Goal: Task Accomplishment & Management: Use online tool/utility

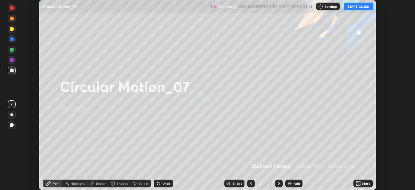
scroll to position [190, 415]
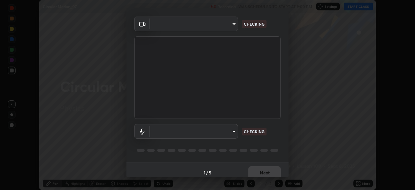
type input "d64d47ec9df49bf16df3be139c80778ada659e70263b5e9972ae33db9fa5459d"
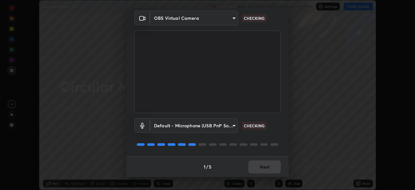
click at [195, 127] on body "Erase all Circular Motion_07 Recording WAS SCHEDULED TO START AT 9:00 PM Settin…" at bounding box center [207, 95] width 415 height 190
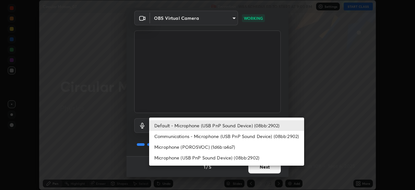
click at [185, 161] on li "Microphone (USB PnP Sound Device) (08bb:2902)" at bounding box center [226, 157] width 155 height 11
type input "8903b6e297e5516eb36d75eceb56507cfa74bc914946bb1df613332a8cf0efe9"
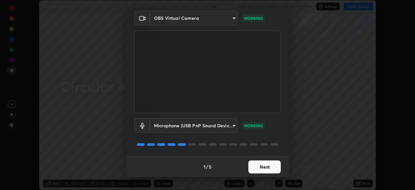
click at [257, 170] on button "Next" at bounding box center [265, 166] width 32 height 13
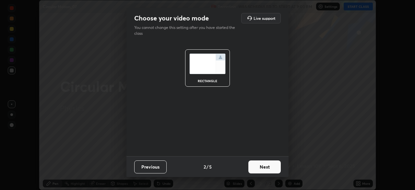
scroll to position [0, 0]
click at [260, 168] on button "Next" at bounding box center [265, 166] width 32 height 13
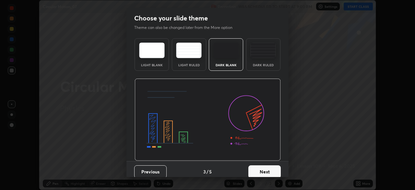
click at [263, 171] on button "Next" at bounding box center [265, 171] width 32 height 13
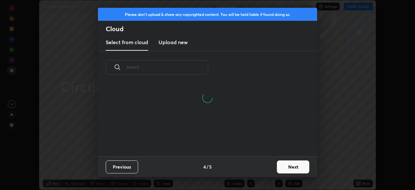
click at [287, 165] on button "Next" at bounding box center [293, 166] width 32 height 13
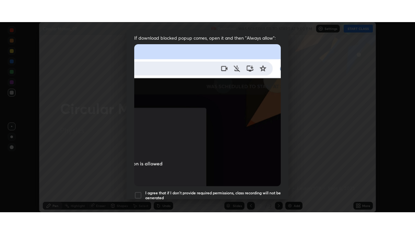
scroll to position [155, 0]
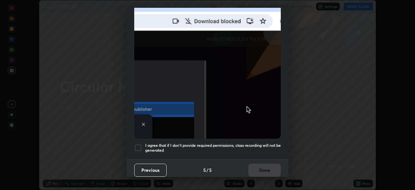
click at [136, 144] on div at bounding box center [138, 148] width 8 height 8
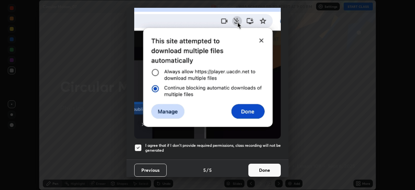
click at [255, 167] on button "Done" at bounding box center [265, 170] width 32 height 13
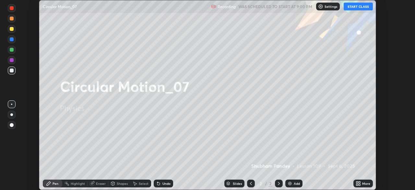
click at [352, 5] on button "START CLASS" at bounding box center [358, 7] width 29 height 8
click at [361, 183] on div "More" at bounding box center [363, 183] width 19 height 8
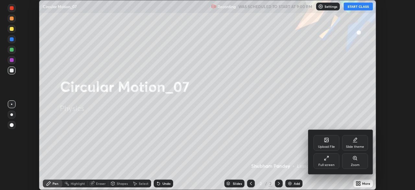
click at [330, 159] on div "Full screen" at bounding box center [327, 161] width 26 height 16
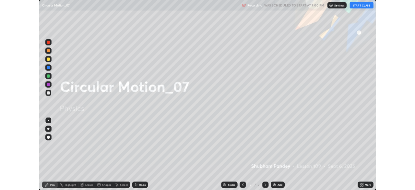
scroll to position [234, 415]
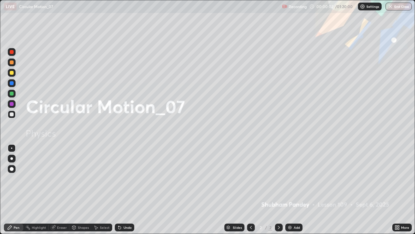
click at [12, 73] on div at bounding box center [12, 73] width 4 height 4
click at [294, 190] on div "Add" at bounding box center [297, 227] width 6 height 3
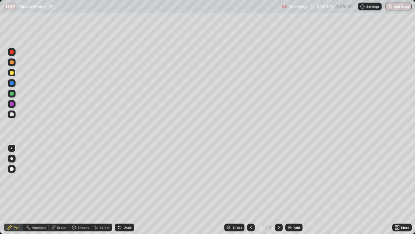
click at [251, 190] on icon at bounding box center [251, 227] width 5 height 5
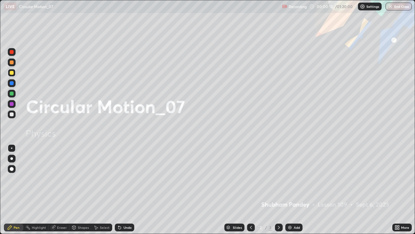
click at [279, 190] on icon at bounding box center [279, 227] width 2 height 3
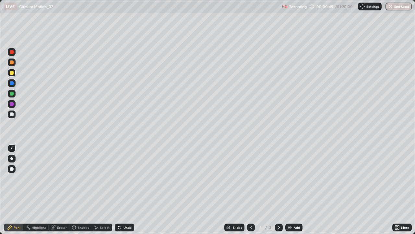
click at [10, 72] on div at bounding box center [12, 73] width 4 height 4
click at [126, 190] on div "Undo" at bounding box center [128, 227] width 8 height 3
click at [12, 157] on div at bounding box center [11, 158] width 3 height 3
click at [13, 116] on div at bounding box center [12, 114] width 8 height 8
click at [104, 190] on div "Select" at bounding box center [105, 227] width 10 height 3
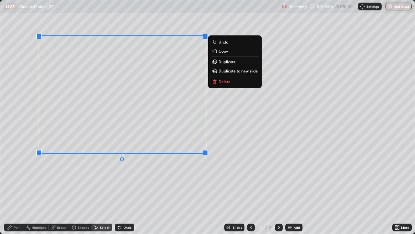
click at [224, 70] on p "Duplicate to new slide" at bounding box center [238, 70] width 39 height 5
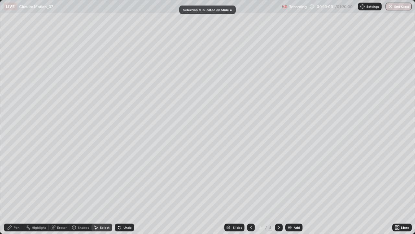
click at [17, 190] on div "Pen" at bounding box center [17, 227] width 6 height 3
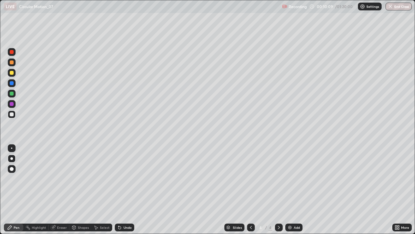
click at [11, 71] on div at bounding box center [12, 73] width 4 height 4
click at [11, 114] on div at bounding box center [12, 114] width 4 height 4
click at [10, 116] on div at bounding box center [12, 114] width 4 height 4
click at [11, 84] on div at bounding box center [12, 83] width 4 height 4
click at [12, 114] on div at bounding box center [12, 114] width 4 height 4
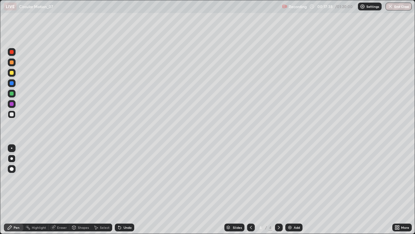
click at [293, 190] on div "Add" at bounding box center [294, 227] width 17 height 8
click at [11, 73] on div at bounding box center [12, 73] width 4 height 4
click at [12, 114] on div at bounding box center [12, 114] width 4 height 4
click at [127, 190] on div "Undo" at bounding box center [128, 227] width 8 height 3
click at [290, 190] on img at bounding box center [290, 227] width 5 height 5
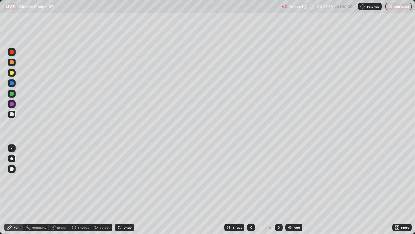
click at [12, 72] on div at bounding box center [12, 73] width 4 height 4
click at [124, 190] on div "Undo" at bounding box center [128, 227] width 8 height 3
click at [122, 190] on div "Undo" at bounding box center [124, 227] width 19 height 8
click at [120, 190] on icon at bounding box center [119, 227] width 5 height 5
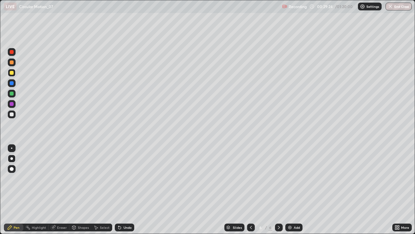
click at [120, 190] on icon at bounding box center [119, 227] width 5 height 5
click at [12, 116] on div at bounding box center [12, 114] width 4 height 4
click at [290, 190] on img at bounding box center [290, 227] width 5 height 5
click at [12, 75] on div at bounding box center [12, 73] width 8 height 8
click at [12, 114] on div at bounding box center [12, 114] width 4 height 4
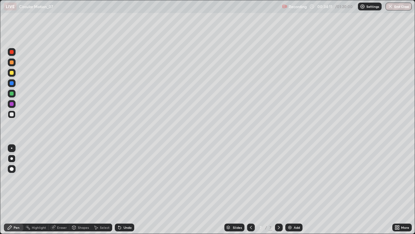
click at [10, 116] on div at bounding box center [12, 114] width 4 height 4
click at [77, 190] on div "Shapes" at bounding box center [80, 227] width 22 height 8
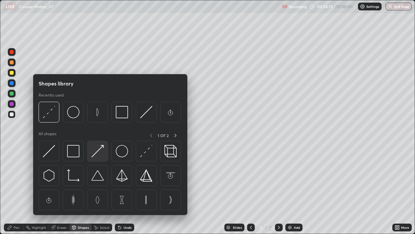
click at [97, 153] on img at bounding box center [98, 151] width 12 height 12
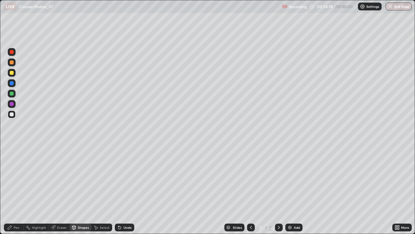
click at [14, 190] on div "Pen" at bounding box center [17, 227] width 6 height 3
click at [10, 73] on div at bounding box center [12, 73] width 4 height 4
click at [10, 113] on div at bounding box center [12, 114] width 4 height 4
click at [12, 85] on div at bounding box center [12, 83] width 4 height 4
click at [11, 113] on div at bounding box center [12, 114] width 4 height 4
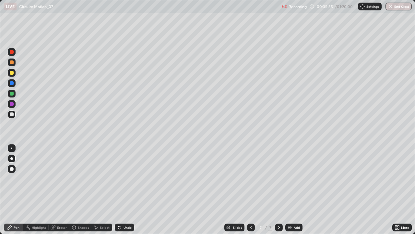
click at [10, 63] on div at bounding box center [12, 62] width 4 height 4
click at [13, 115] on div at bounding box center [12, 114] width 4 height 4
click at [12, 72] on div at bounding box center [12, 73] width 4 height 4
click at [61, 190] on div "Eraser" at bounding box center [62, 227] width 10 height 3
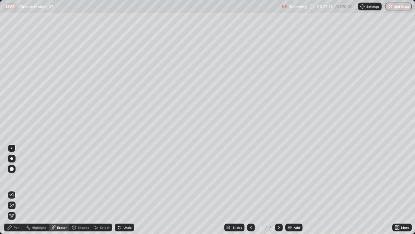
click at [17, 190] on div "Pen" at bounding box center [17, 227] width 6 height 3
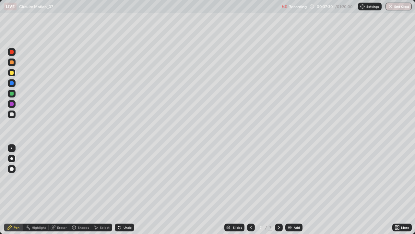
click at [14, 114] on div at bounding box center [12, 114] width 8 height 8
click at [290, 190] on img at bounding box center [290, 227] width 5 height 5
click at [9, 73] on div at bounding box center [12, 73] width 8 height 8
click at [14, 117] on div at bounding box center [12, 114] width 8 height 8
click at [251, 190] on icon at bounding box center [251, 227] width 5 height 5
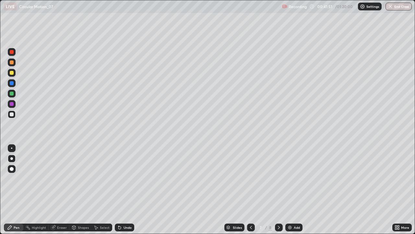
click at [278, 190] on icon at bounding box center [279, 227] width 5 height 5
click at [11, 114] on div at bounding box center [12, 114] width 4 height 4
click at [124, 190] on div "Undo" at bounding box center [128, 227] width 8 height 3
click at [120, 190] on icon at bounding box center [119, 227] width 3 height 3
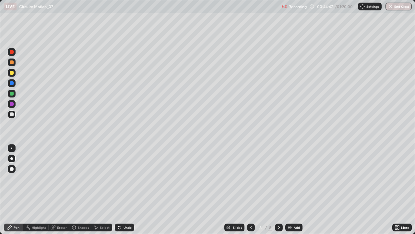
click at [292, 190] on div "Add" at bounding box center [294, 227] width 17 height 8
click at [11, 73] on div at bounding box center [12, 73] width 4 height 4
click at [12, 111] on div at bounding box center [12, 114] width 8 height 8
click at [120, 190] on div "Undo" at bounding box center [124, 227] width 19 height 8
click at [122, 190] on div "Undo" at bounding box center [124, 227] width 19 height 8
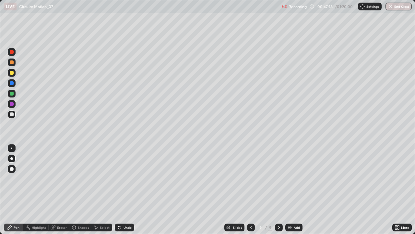
click at [315, 190] on div "Slides 9 / 9 Add" at bounding box center [263, 227] width 258 height 13
click at [291, 190] on img at bounding box center [290, 227] width 5 height 5
click at [13, 74] on div at bounding box center [12, 73] width 4 height 4
click at [12, 113] on div at bounding box center [12, 114] width 4 height 4
click at [129, 190] on div "Undo" at bounding box center [128, 227] width 8 height 3
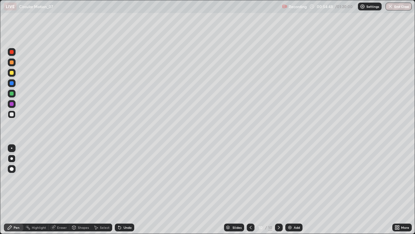
click at [125, 190] on div "Undo" at bounding box center [128, 227] width 8 height 3
click at [101, 190] on div "Select" at bounding box center [105, 227] width 10 height 3
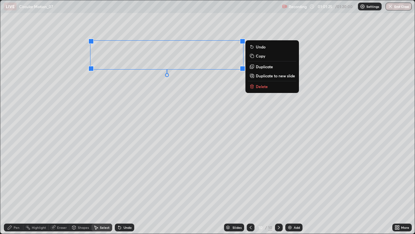
click at [259, 76] on p "Duplicate to new slide" at bounding box center [275, 75] width 39 height 5
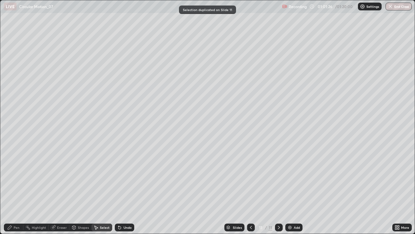
click at [14, 190] on div "Pen" at bounding box center [17, 227] width 6 height 3
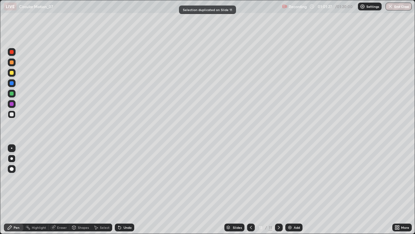
click at [12, 75] on div at bounding box center [12, 73] width 8 height 8
click at [124, 190] on div "Undo" at bounding box center [124, 227] width 19 height 8
click at [125, 190] on div "Undo" at bounding box center [124, 227] width 19 height 8
click at [124, 190] on div "Undo" at bounding box center [128, 227] width 8 height 3
click at [12, 114] on div at bounding box center [12, 114] width 4 height 4
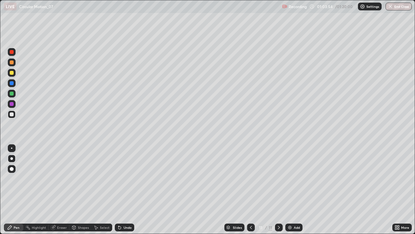
click at [124, 190] on div "Undo" at bounding box center [124, 227] width 19 height 8
click at [11, 81] on div at bounding box center [12, 83] width 4 height 4
click at [13, 113] on div at bounding box center [12, 114] width 4 height 4
click at [127, 190] on div "Undo" at bounding box center [128, 227] width 8 height 3
click at [294, 190] on div "Add" at bounding box center [297, 227] width 6 height 3
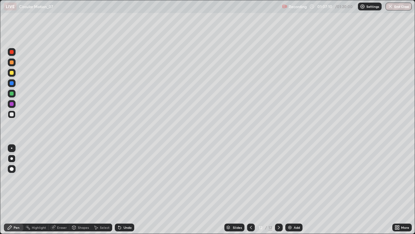
click at [12, 73] on div at bounding box center [12, 73] width 4 height 4
click at [82, 190] on div "Shapes" at bounding box center [83, 227] width 11 height 3
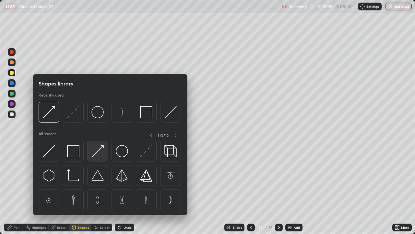
click at [97, 150] on img at bounding box center [98, 151] width 12 height 12
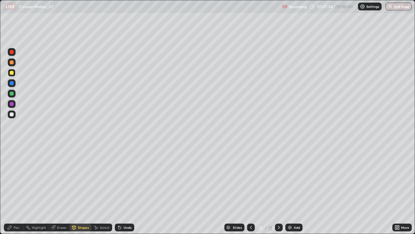
click at [15, 190] on div "Pen" at bounding box center [17, 227] width 6 height 3
click at [12, 114] on div at bounding box center [12, 114] width 4 height 4
click at [121, 190] on div "Undo" at bounding box center [124, 227] width 19 height 8
click at [411, 190] on div "More" at bounding box center [402, 227] width 19 height 13
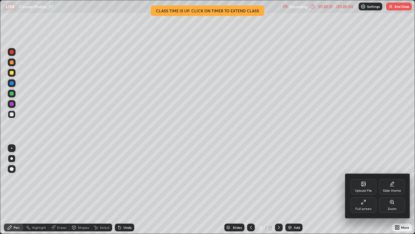
click at [395, 5] on div at bounding box center [207, 117] width 415 height 234
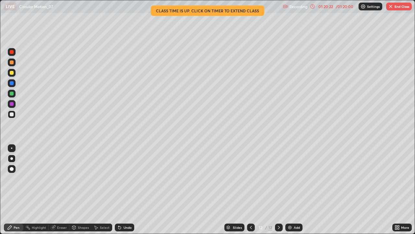
click at [398, 8] on button "End Class" at bounding box center [400, 7] width 26 height 8
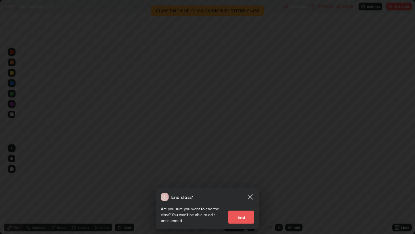
click at [243, 190] on button "End" at bounding box center [241, 216] width 26 height 13
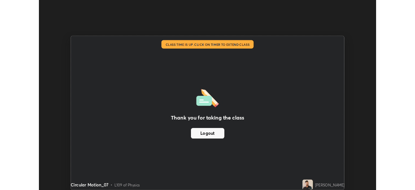
scroll to position [32265, 32039]
